Goal: Find specific page/section: Find specific page/section

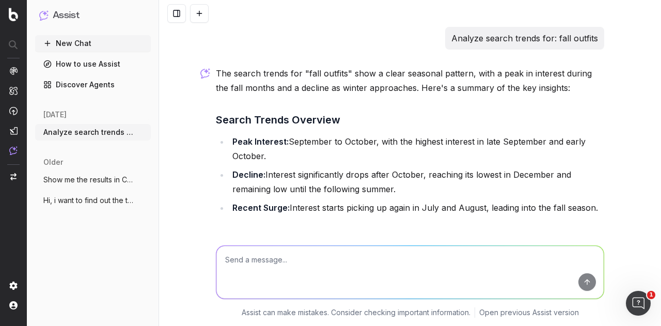
scroll to position [15, 0]
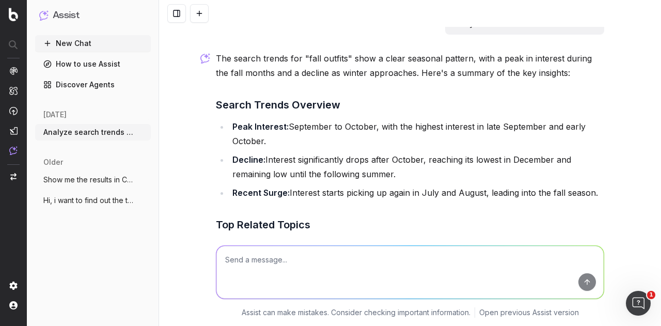
click at [12, 14] on img at bounding box center [13, 14] width 9 height 13
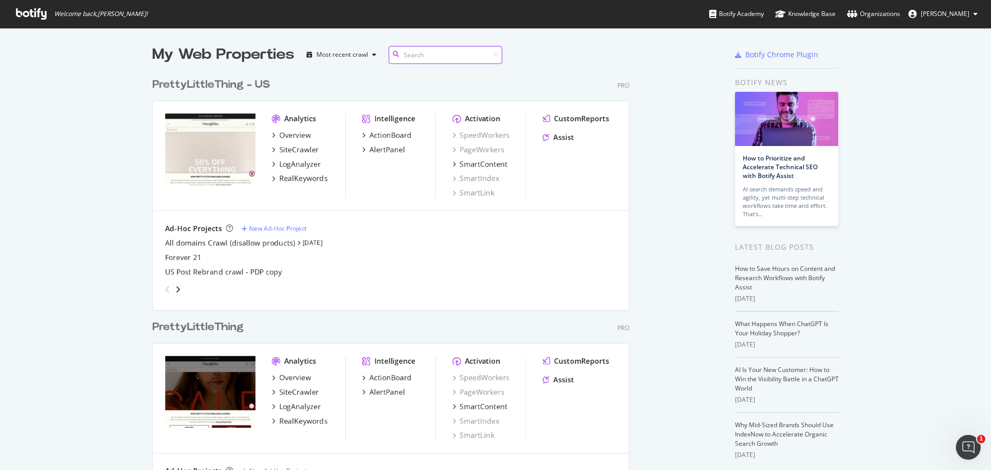
scroll to position [478, 550]
